Goal: Check status: Check status

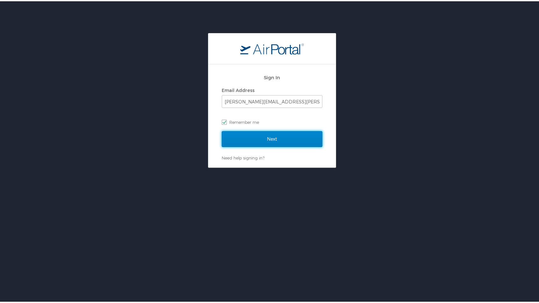
click at [256, 141] on input "Next" at bounding box center [272, 138] width 101 height 16
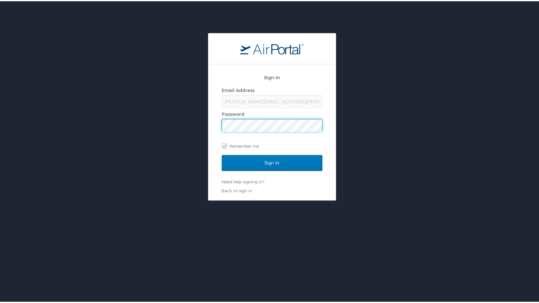
click at [222, 154] on input "Sign In" at bounding box center [272, 162] width 101 height 16
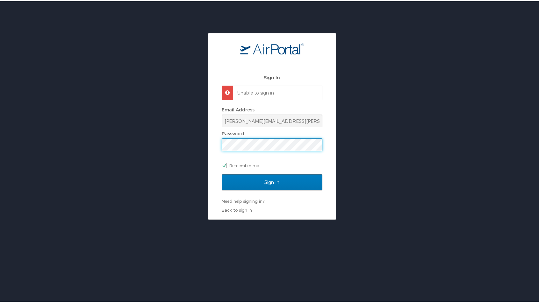
click at [161, 142] on div "Sign In Unable to sign in Email Address Joetta.Ferrell@la.gov Password Remember…" at bounding box center [272, 125] width 544 height 187
click at [222, 173] on input "Sign In" at bounding box center [272, 181] width 101 height 16
click at [165, 139] on div "Sign In Unable to sign in Email Address Joetta.Ferrell@la.gov Password Remember…" at bounding box center [272, 125] width 544 height 187
click at [222, 173] on input "Sign In" at bounding box center [272, 181] width 101 height 16
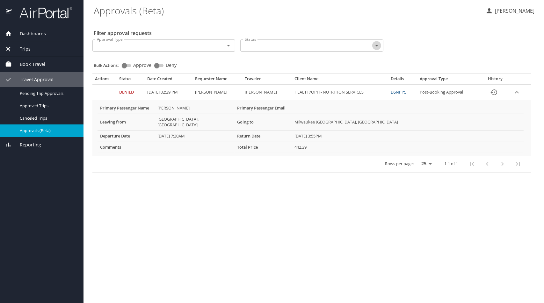
click at [379, 45] on icon "Open" at bounding box center [377, 46] width 8 height 8
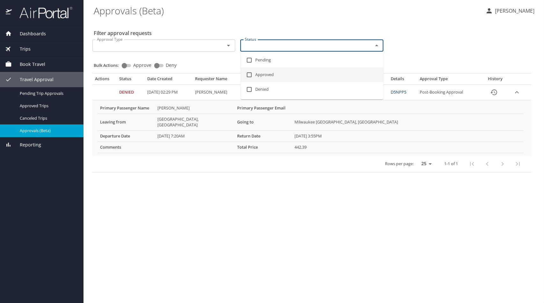
click at [252, 72] on input "checkbox" at bounding box center [249, 75] width 12 height 12
checkbox input "true"
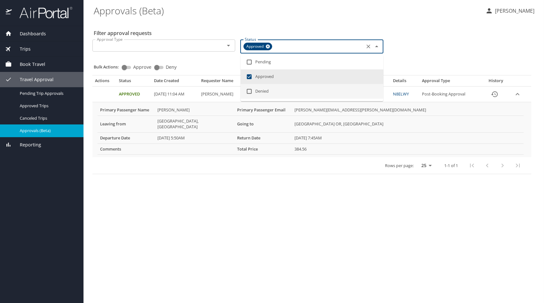
click at [252, 91] on input "checkbox" at bounding box center [249, 91] width 12 height 12
checkbox input "true"
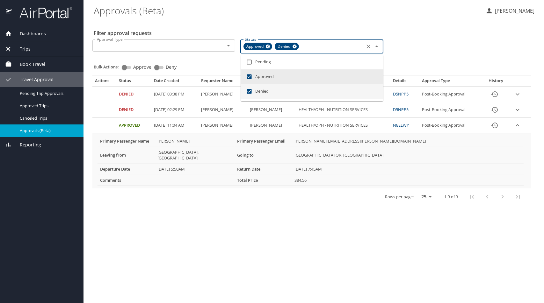
click at [342, 202] on main "Approvals (Beta) Joetta Ferrell Filter approval requests Approval Type Approval…" at bounding box center [313, 151] width 460 height 303
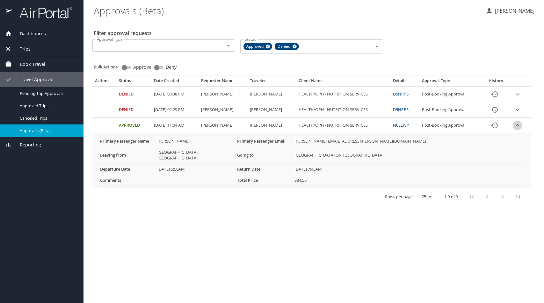
click at [519, 124] on icon "expand row" at bounding box center [517, 126] width 8 height 8
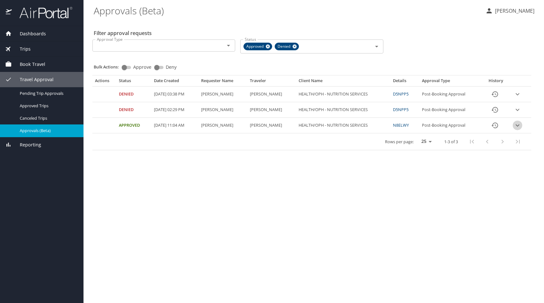
click at [519, 124] on icon "expand row" at bounding box center [517, 126] width 8 height 8
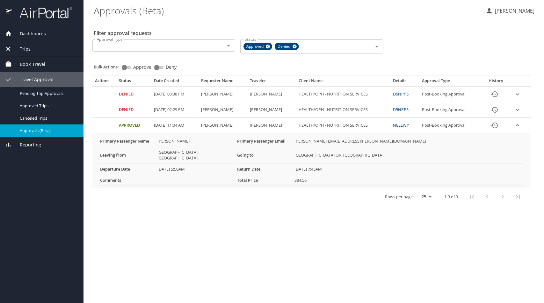
click at [519, 108] on icon "expand row" at bounding box center [517, 110] width 8 height 8
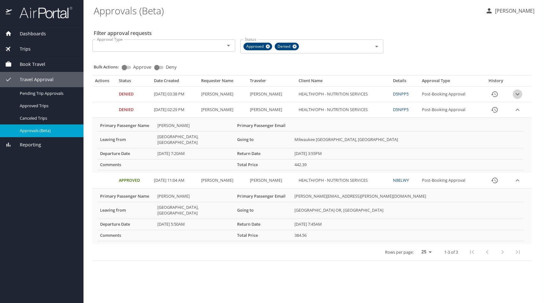
click at [518, 92] on icon "expand row" at bounding box center [517, 94] width 8 height 8
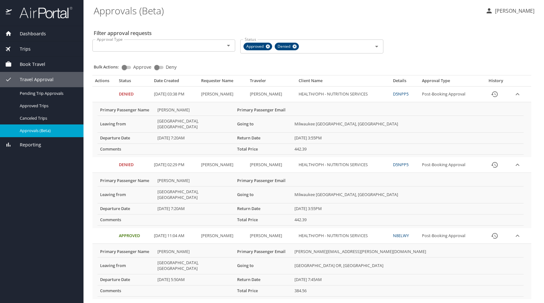
click at [36, 105] on span "Approved Trips" at bounding box center [48, 106] width 56 height 6
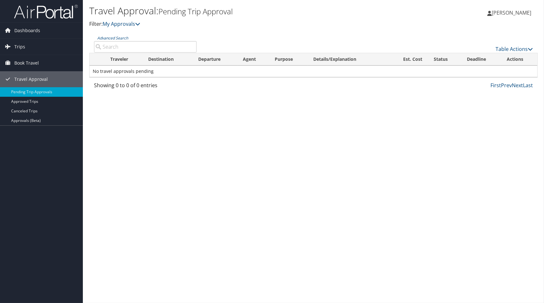
click at [24, 121] on link "Approvals (Beta)" at bounding box center [41, 121] width 83 height 10
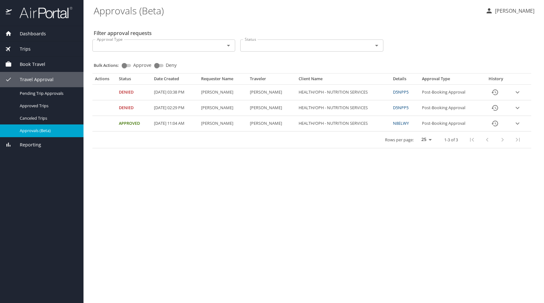
click at [521, 121] on icon "expand row" at bounding box center [517, 124] width 8 height 8
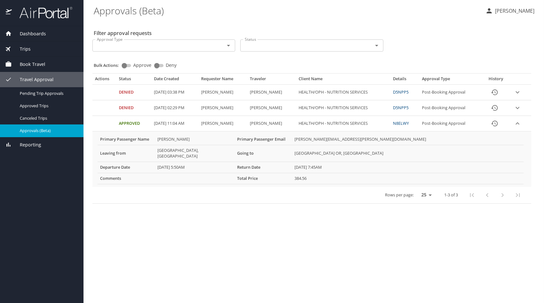
drag, startPoint x: 180, startPoint y: 161, endPoint x: 203, endPoint y: 162, distance: 22.3
click at [203, 162] on 5\ "09/25/2023 5:50AM" at bounding box center [195, 167] width 80 height 11
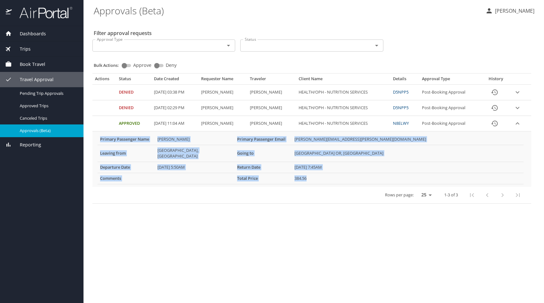
drag, startPoint x: 100, startPoint y: 139, endPoint x: 329, endPoint y: 175, distance: 231.5
click at [329, 175] on tbody "Primary Passenger Name Joetta Ferrell Primary Passenger Email joetta.ferrell@la…" at bounding box center [310, 159] width 426 height 50
click at [518, 107] on icon "expand row" at bounding box center [517, 108] width 8 height 8
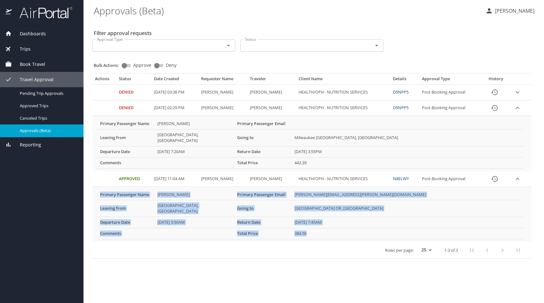
click at [343, 228] on td "384.56" at bounding box center [408, 233] width 232 height 11
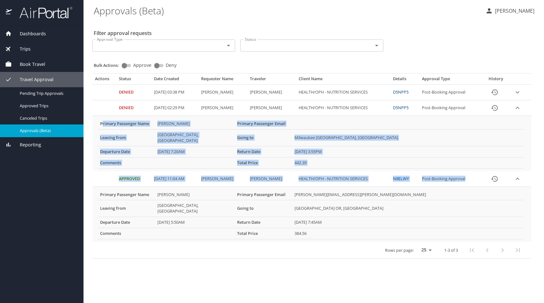
drag, startPoint x: 101, startPoint y: 123, endPoint x: 310, endPoint y: 229, distance: 234.1
click at [310, 229] on tbody "Denied 08/21/2025, 03:38 PM Joetta Ferrell Joetta Denise Ferrell HEALTH/OPH - N…" at bounding box center [311, 164] width 439 height 158
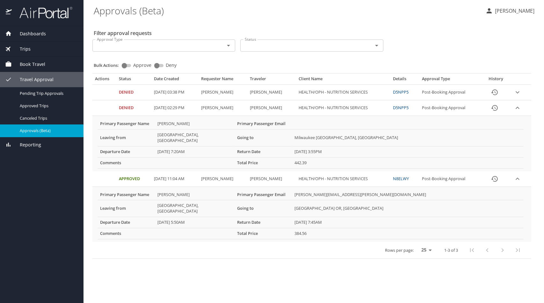
click at [195, 245] on div "Rows per page: 25 50 100 1-3 of 3" at bounding box center [310, 250] width 431 height 17
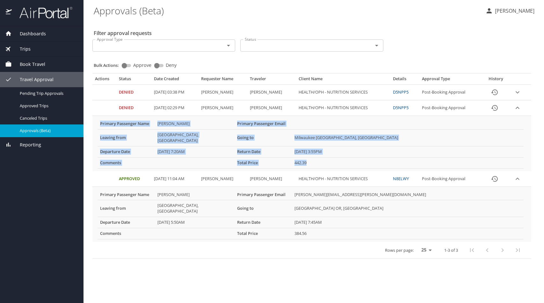
drag, startPoint x: 100, startPoint y: 124, endPoint x: 410, endPoint y: 157, distance: 312.0
click at [410, 157] on tbody "Primary Passenger Name Joetta Denise Ferrell Primary Passenger Email Leaving fr…" at bounding box center [310, 143] width 426 height 50
click at [30, 144] on span "Reporting" at bounding box center [26, 144] width 29 height 7
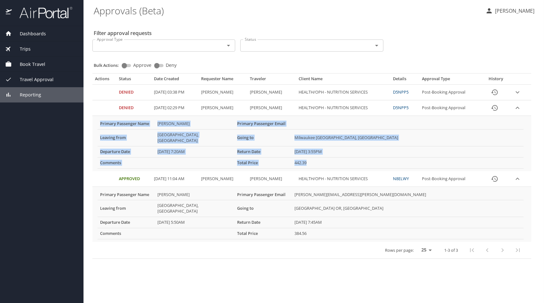
click at [35, 96] on span "Reporting" at bounding box center [26, 94] width 29 height 7
drag, startPoint x: 35, startPoint y: 96, endPoint x: 24, endPoint y: 79, distance: 20.1
click at [24, 79] on span "Travel Approval" at bounding box center [33, 79] width 42 height 7
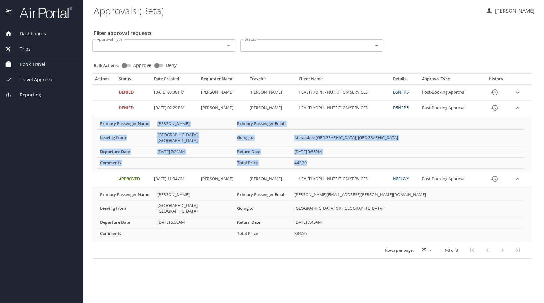
click at [30, 65] on span "Book Travel" at bounding box center [28, 64] width 33 height 7
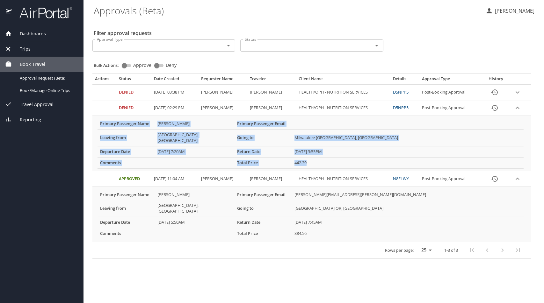
click at [27, 51] on span "Trips" at bounding box center [21, 49] width 19 height 7
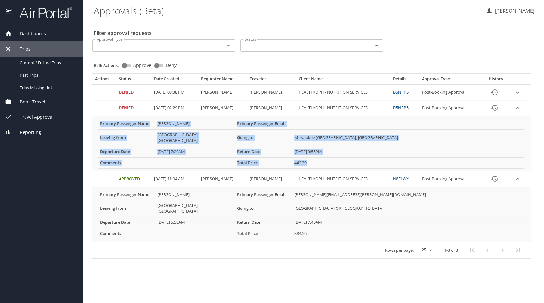
click at [27, 51] on span "Trips" at bounding box center [21, 49] width 19 height 7
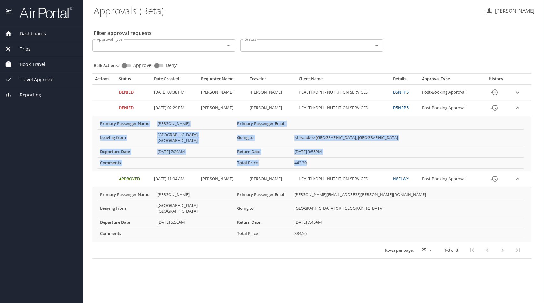
click at [27, 51] on span "Trips" at bounding box center [21, 49] width 19 height 7
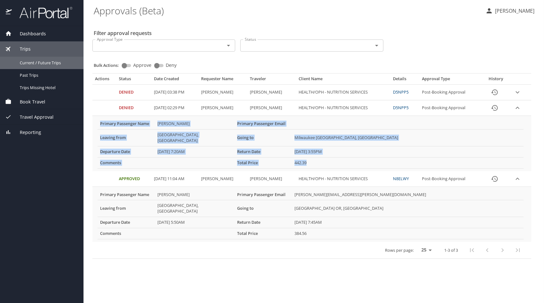
click at [32, 64] on span "Current / Future Trips" at bounding box center [48, 63] width 56 height 6
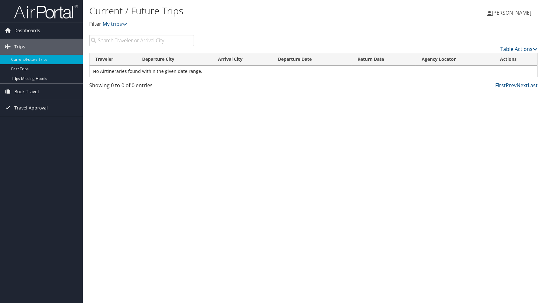
click at [30, 78] on link "Trips Missing Hotels" at bounding box center [41, 79] width 83 height 10
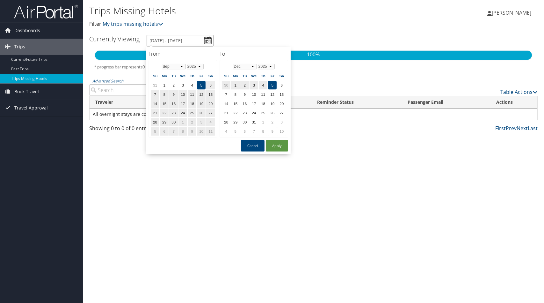
click at [209, 41] on input "[DATE] - [DATE]" at bounding box center [179, 41] width 67 height 12
click at [275, 146] on button "Apply" at bounding box center [277, 145] width 22 height 11
type input "9/5/2025 - 12/5/2025"
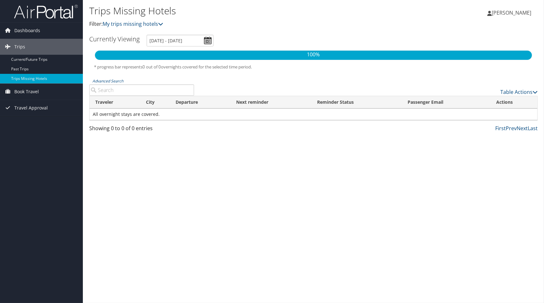
click at [27, 58] on link "Current/Future Trips" at bounding box center [41, 60] width 83 height 10
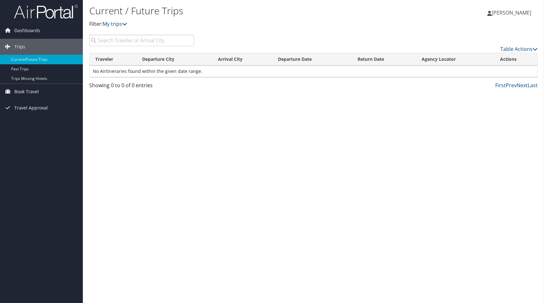
click at [27, 91] on span "Book Travel" at bounding box center [26, 92] width 25 height 16
click at [27, 105] on link "Approval Request (Beta)" at bounding box center [41, 105] width 83 height 10
